Goal: Information Seeking & Learning: Learn about a topic

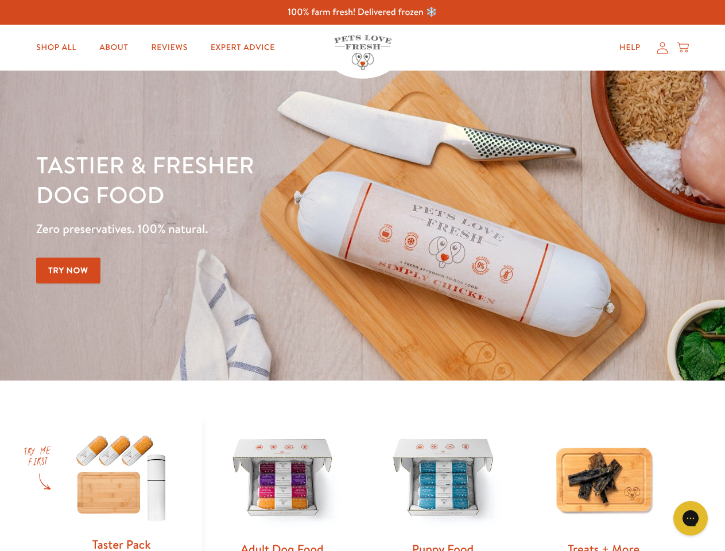
click at [362, 275] on div "Tastier & fresher dog food Zero preservatives. 100% natural. Try Now" at bounding box center [253, 226] width 435 height 152
click at [690, 518] on icon "Gorgias live chat" at bounding box center [690, 518] width 11 height 11
